Goal: Go to known website: Go to known website

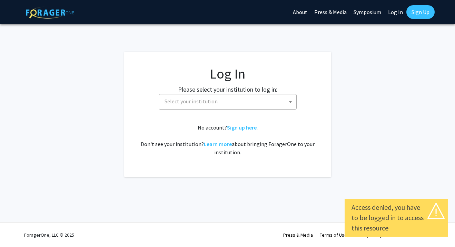
select select
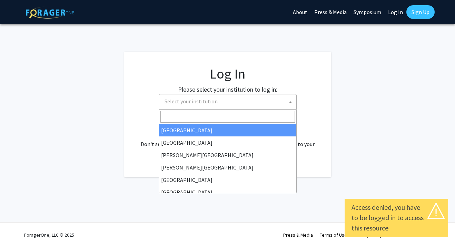
click at [197, 101] on span "Select your institution" at bounding box center [190, 101] width 53 height 7
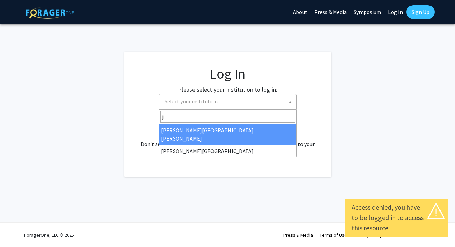
type input "j"
select select "1"
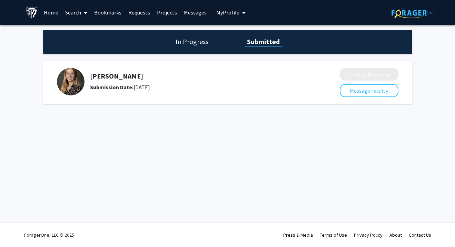
click at [55, 15] on link "Home" at bounding box center [50, 12] width 21 height 24
